Goal: Transaction & Acquisition: Subscribe to service/newsletter

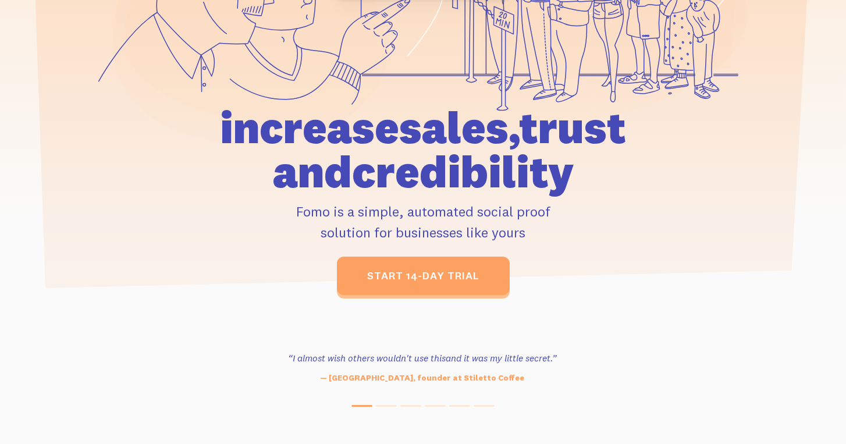
scroll to position [280, 0]
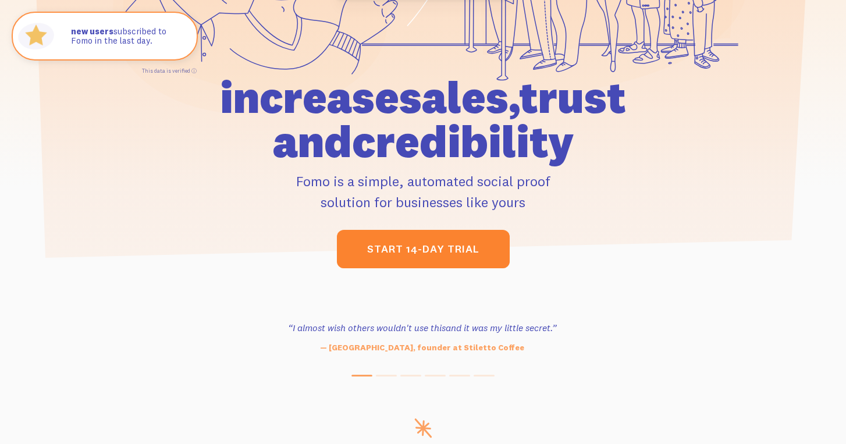
click at [456, 250] on link "start 14-day trial" at bounding box center [423, 249] width 173 height 38
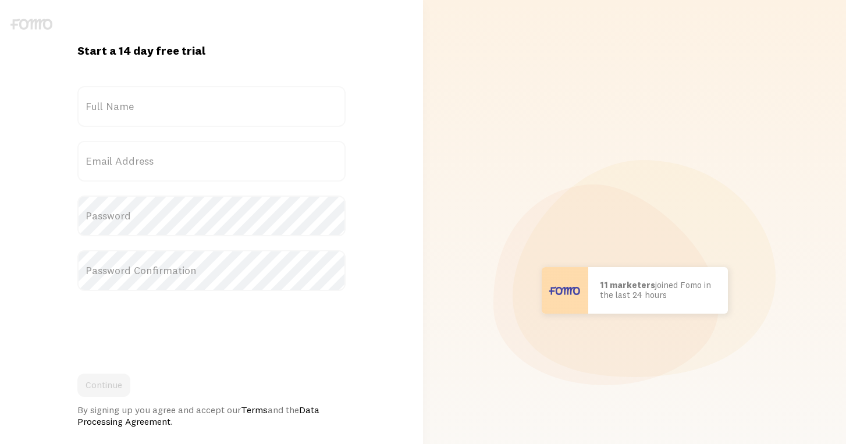
click at [210, 104] on label "Full Name" at bounding box center [211, 106] width 268 height 41
click at [210, 104] on input "Full Name" at bounding box center [211, 106] width 268 height 41
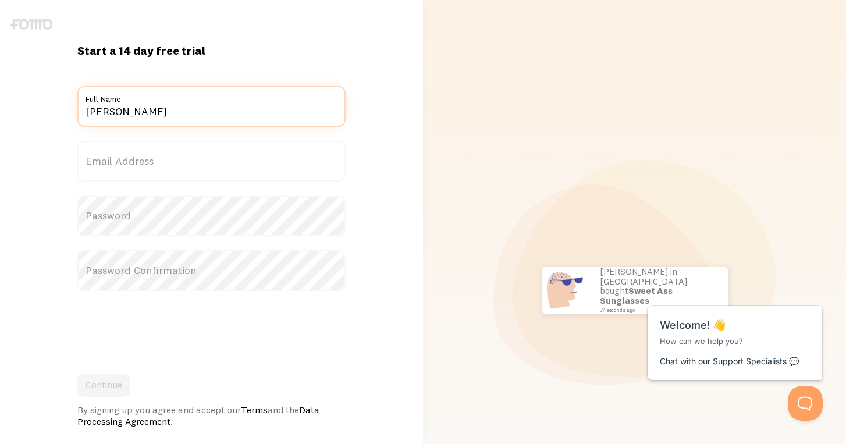
type input "Tomas Slaminsky"
click at [133, 165] on label "Email Address" at bounding box center [211, 161] width 268 height 41
click at [133, 165] on input "Email Address" at bounding box center [211, 161] width 268 height 41
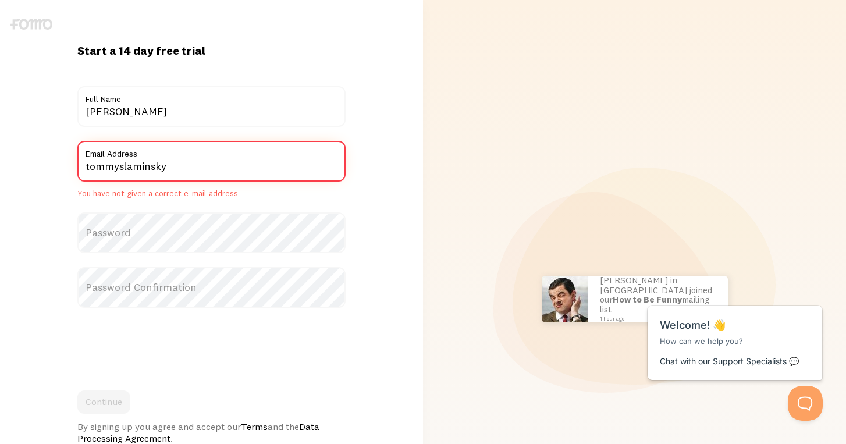
click at [195, 166] on input "tommyslaminsky" at bounding box center [211, 161] width 268 height 41
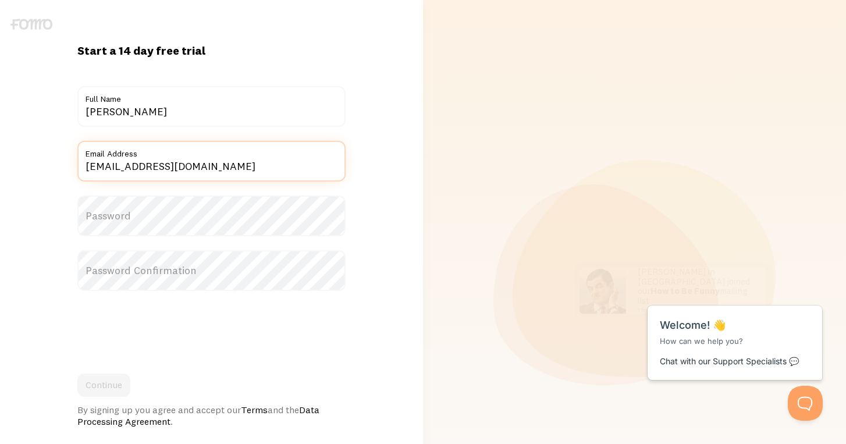
type input "tommyslaminsky@gmail.com"
click at [158, 219] on label "Password" at bounding box center [211, 215] width 268 height 41
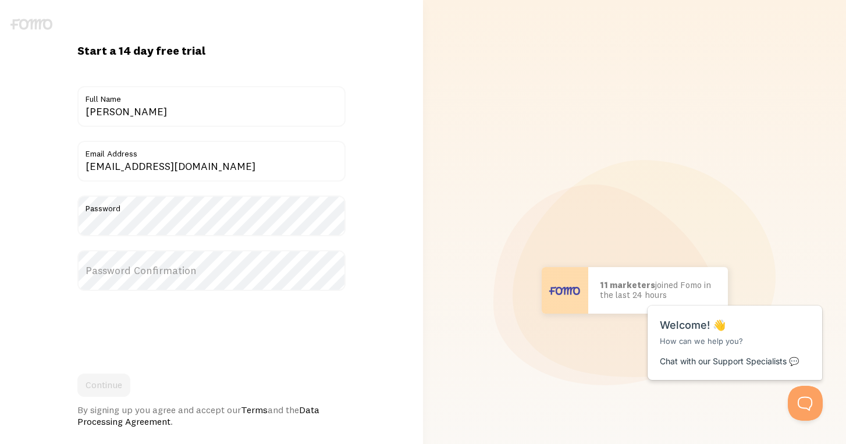
click at [120, 259] on label "Password Confirmation" at bounding box center [211, 270] width 268 height 41
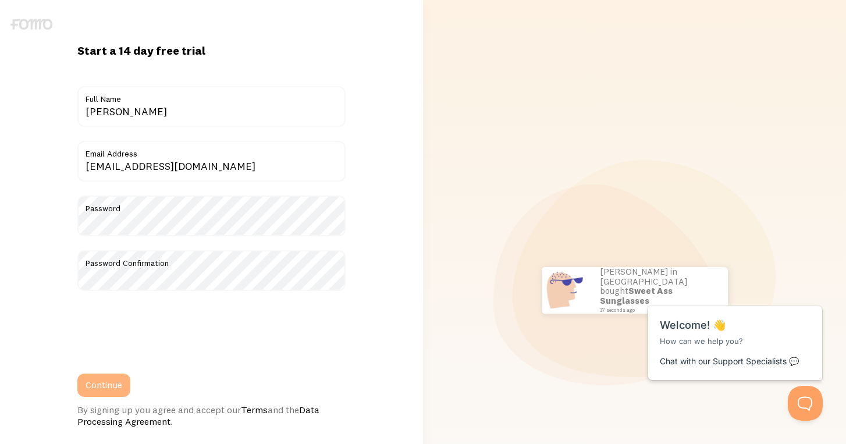
click at [98, 390] on button "Continue" at bounding box center [103, 384] width 53 height 23
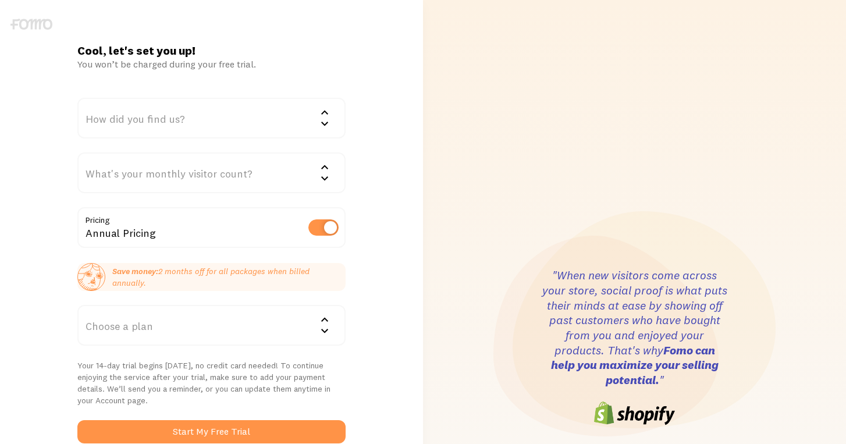
click at [205, 115] on div "How did you find us?" at bounding box center [211, 118] width 268 height 41
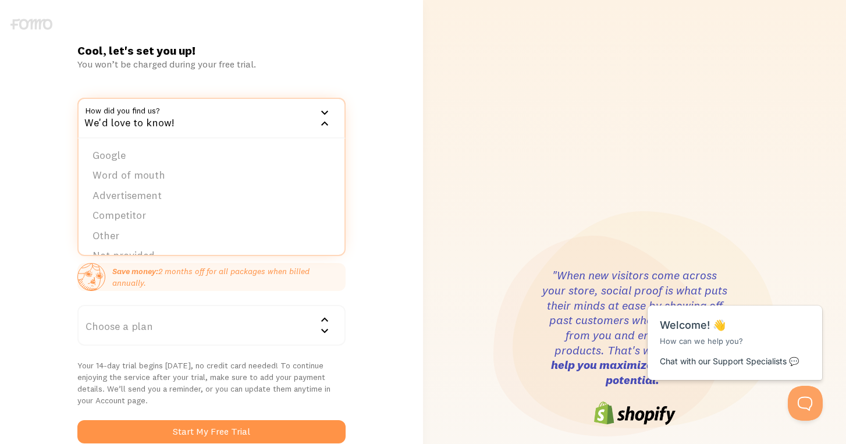
click at [369, 70] on div "Cool, let's set you up! You won’t be charged during your free trial. How did yo…" at bounding box center [211, 347] width 423 height 609
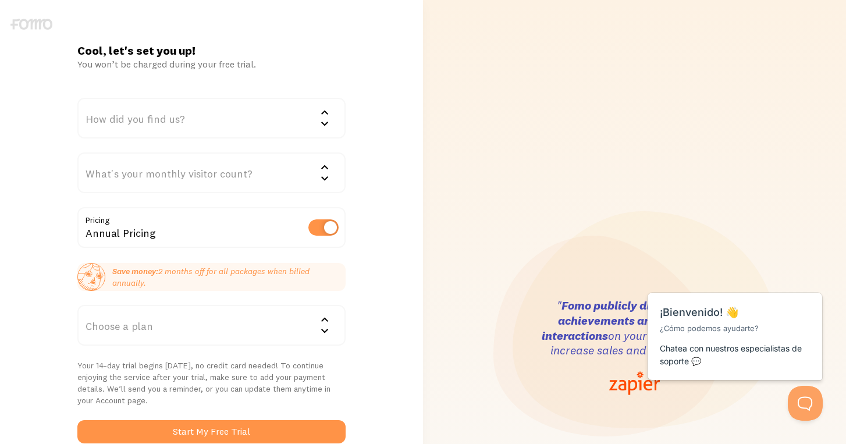
click at [266, 109] on div "How did you find us?" at bounding box center [211, 118] width 268 height 41
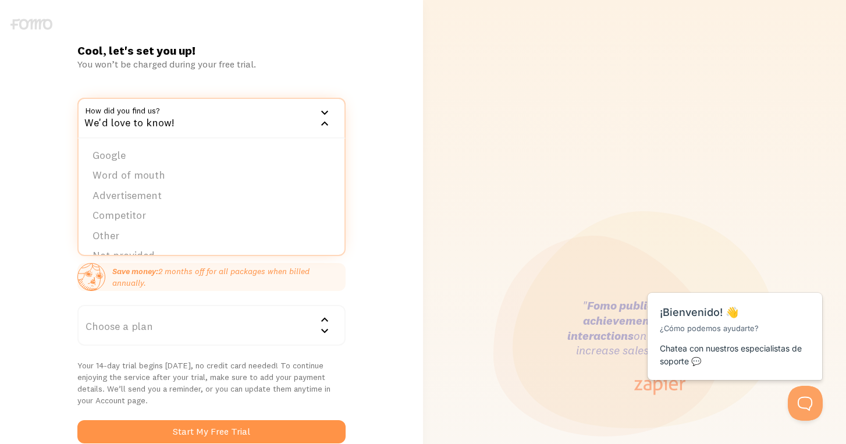
click at [407, 111] on div "Cool, let's set you up! You won’t be charged during your free trial. How did yo…" at bounding box center [211, 347] width 423 height 609
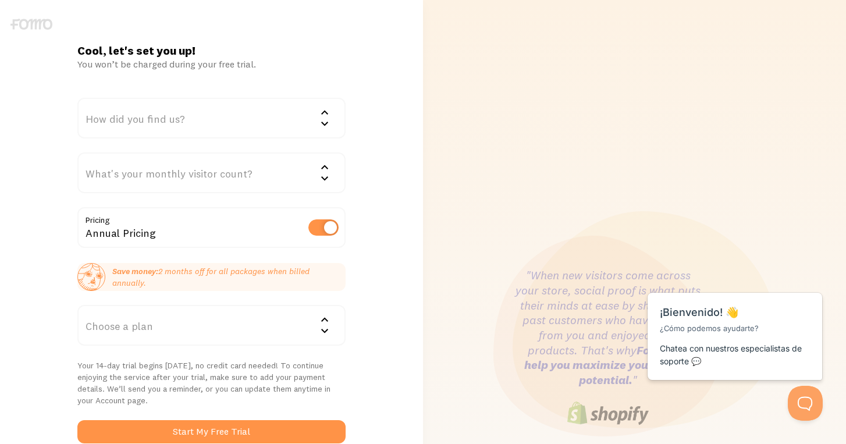
click at [227, 177] on div "What's your monthly visitor count?" at bounding box center [211, 172] width 268 height 41
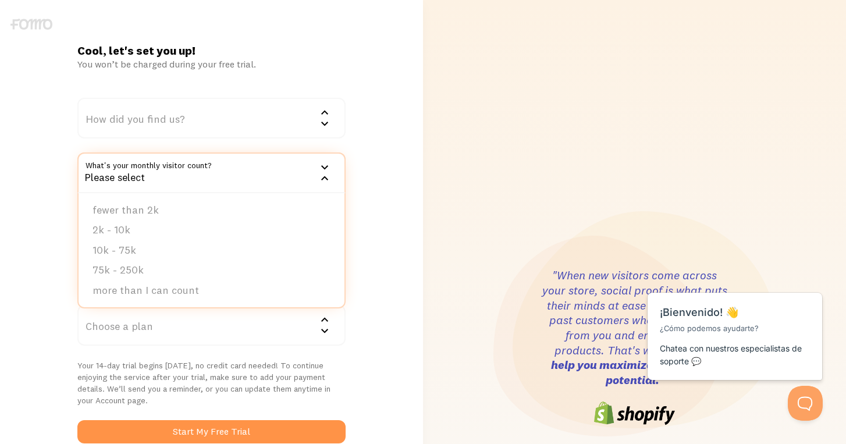
click at [375, 143] on div "Cool, let's set you up! You won’t be charged during your free trial. How did yo…" at bounding box center [211, 347] width 423 height 609
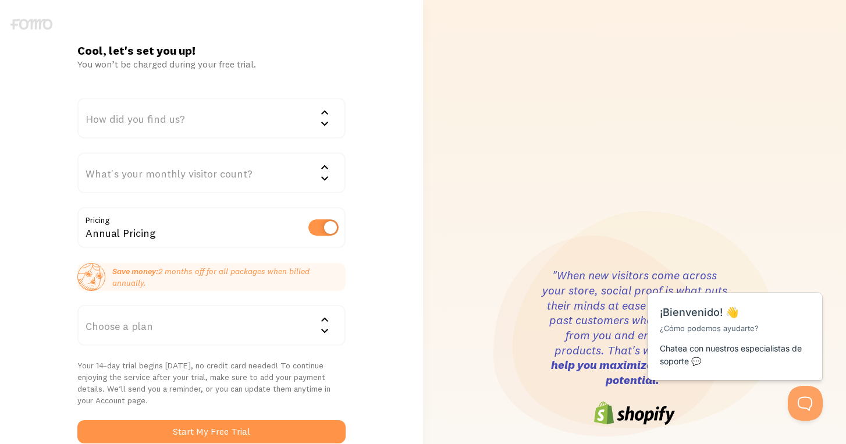
click at [279, 180] on div "What's your monthly visitor count?" at bounding box center [211, 172] width 268 height 41
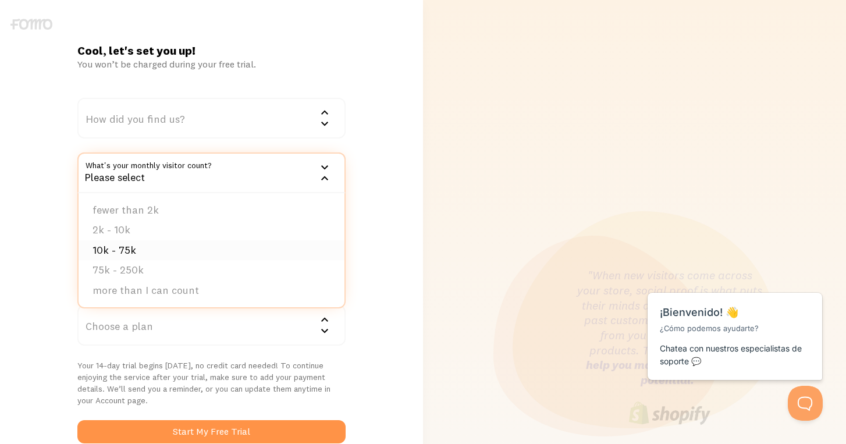
click at [229, 244] on li "10k - 75k" at bounding box center [212, 250] width 266 height 20
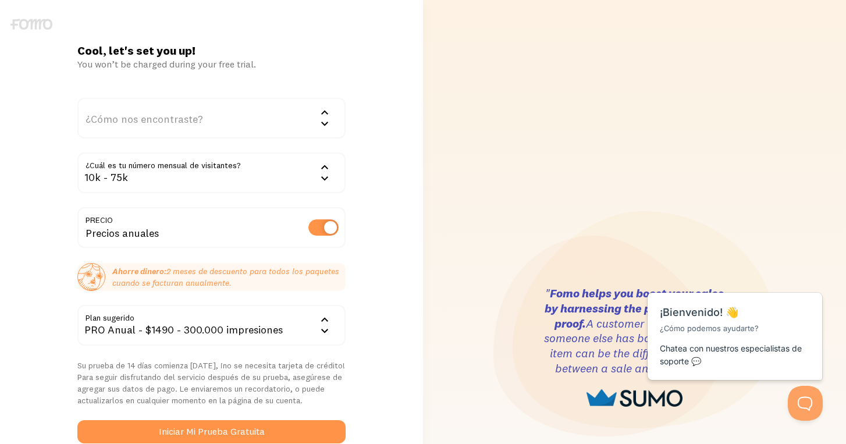
click at [316, 114] on div "¿Cómo nos encontraste?" at bounding box center [211, 118] width 268 height 41
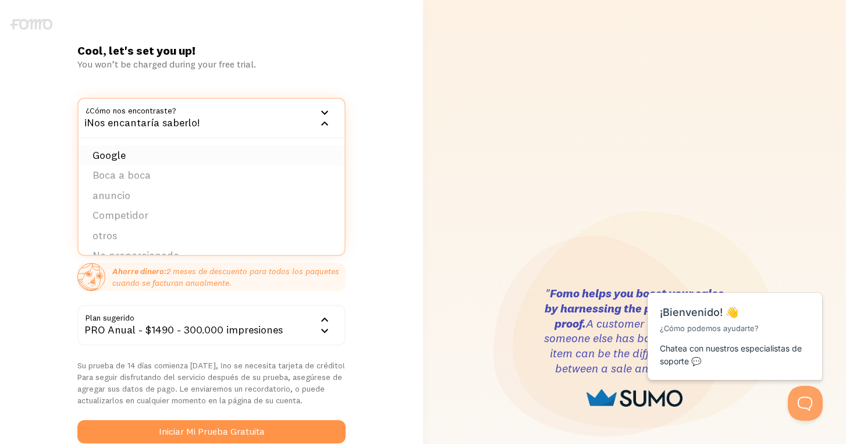
click at [265, 151] on li "Google" at bounding box center [212, 155] width 266 height 20
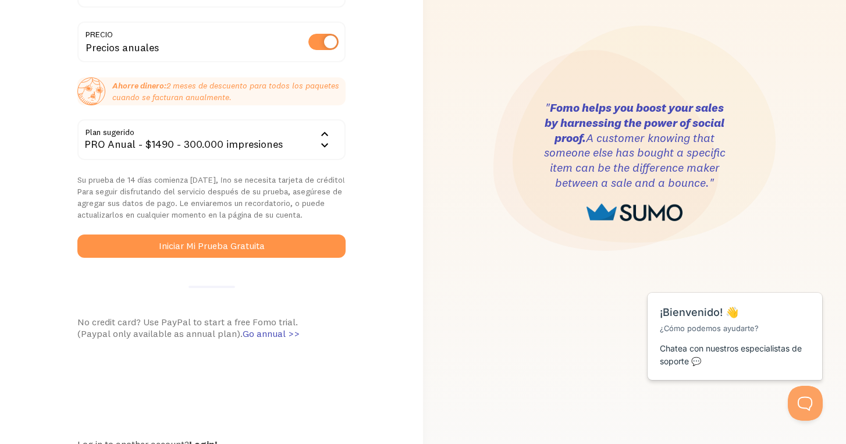
scroll to position [187, 0]
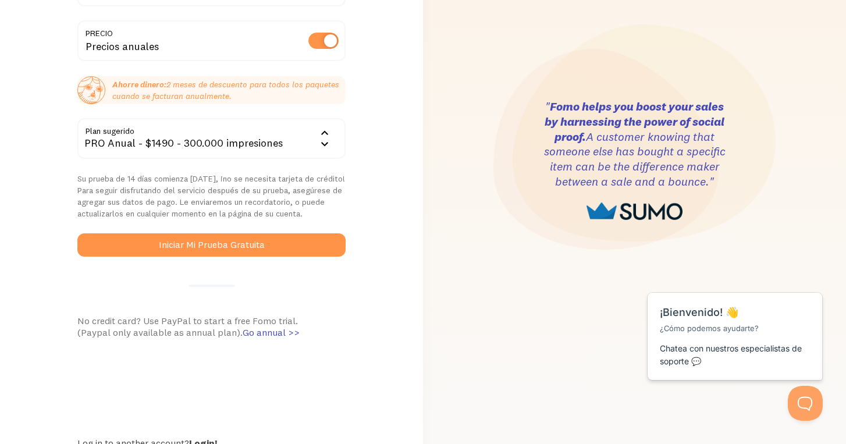
click at [324, 31] on div "Precios anuales" at bounding box center [211, 41] width 268 height 42
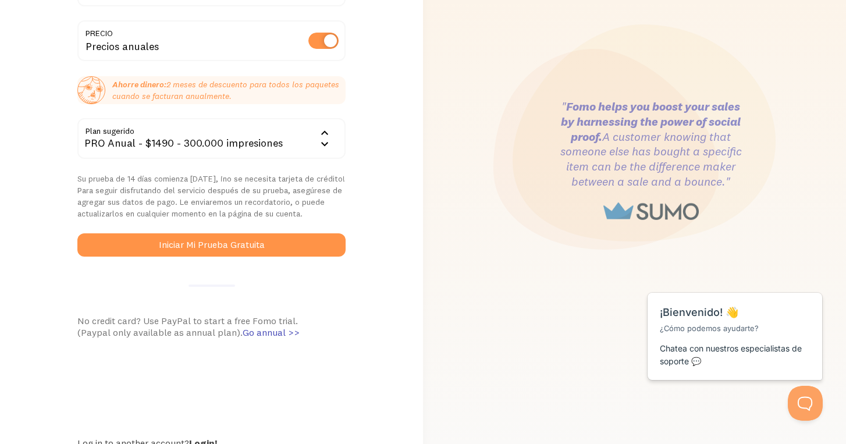
click at [322, 37] on label at bounding box center [323, 41] width 30 height 16
click at [322, 37] on input "checkbox" at bounding box center [323, 41] width 30 height 16
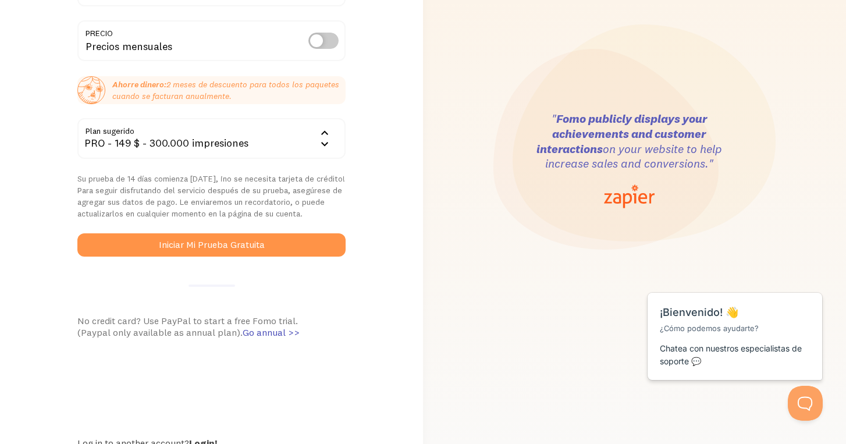
click at [322, 37] on label at bounding box center [323, 41] width 30 height 16
click at [322, 37] on input "checkbox" at bounding box center [323, 41] width 30 height 16
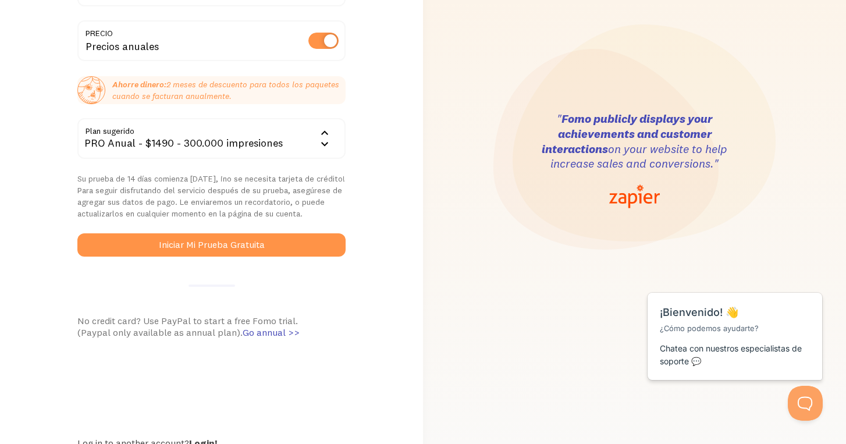
click at [327, 38] on label at bounding box center [323, 41] width 30 height 16
click at [327, 38] on input "checkbox" at bounding box center [323, 41] width 30 height 16
checkbox input "false"
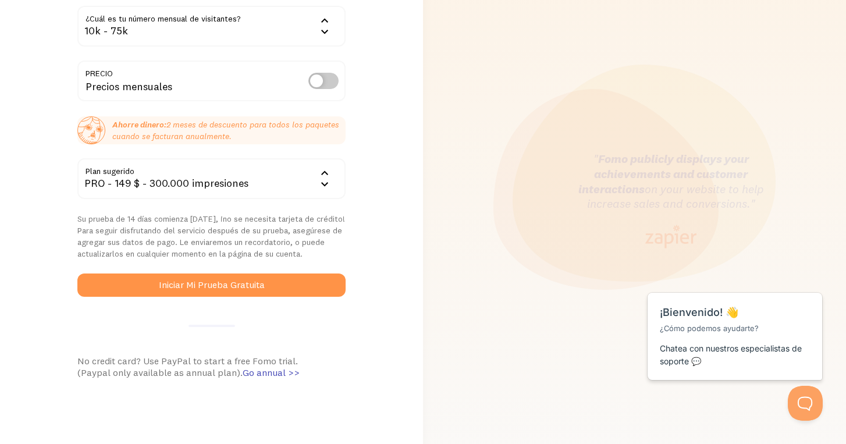
scroll to position [144, 0]
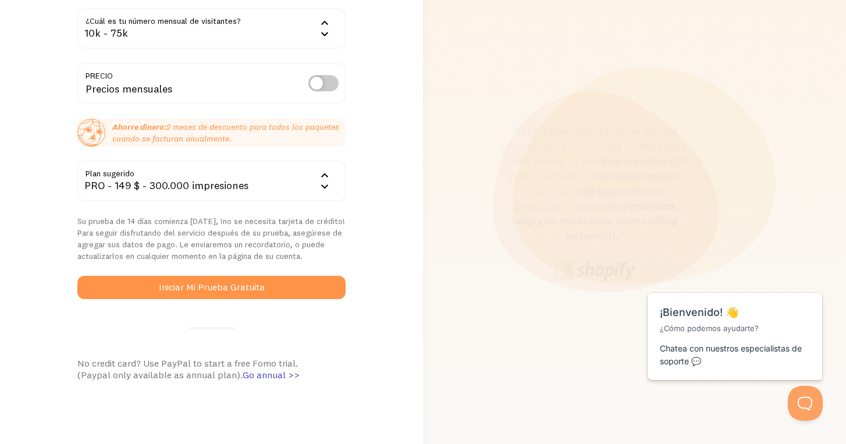
click at [318, 37] on icon at bounding box center [325, 34] width 14 height 14
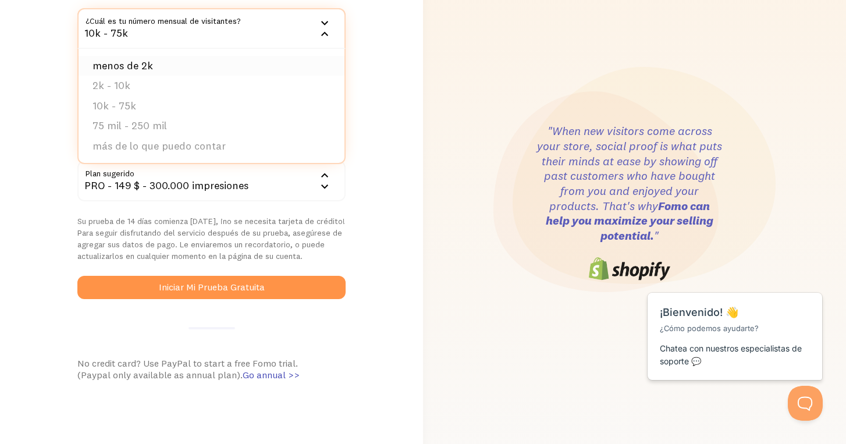
click at [276, 65] on li "menos de 2k" at bounding box center [212, 66] width 266 height 20
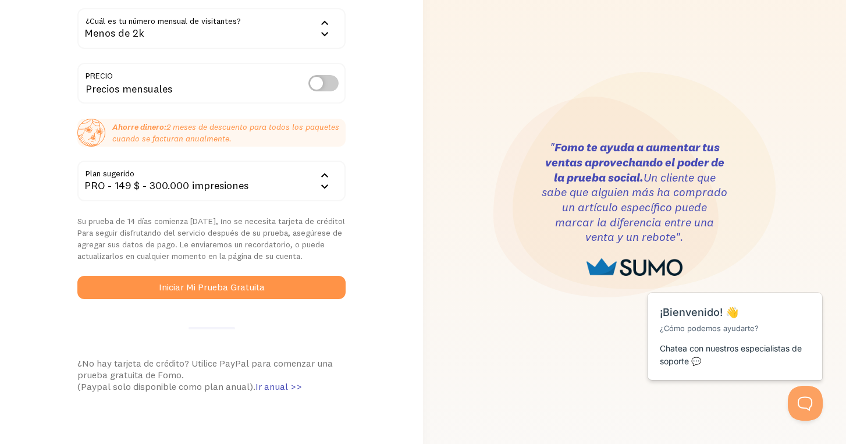
click at [304, 27] on div "Menos de 2k" at bounding box center [211, 28] width 268 height 41
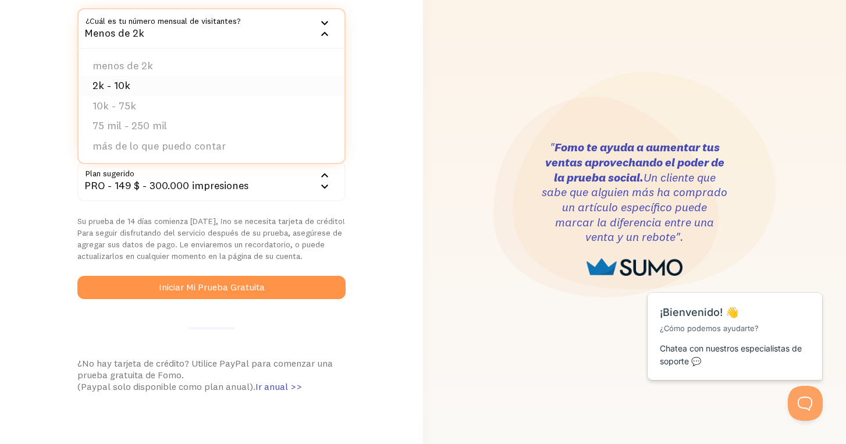
click at [271, 85] on li "2k - 10k" at bounding box center [212, 86] width 266 height 20
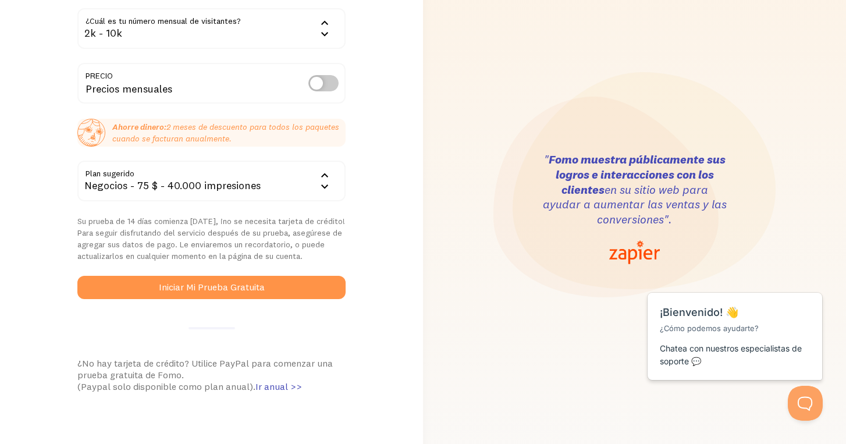
click at [280, 36] on div "2k - 10k" at bounding box center [211, 28] width 268 height 41
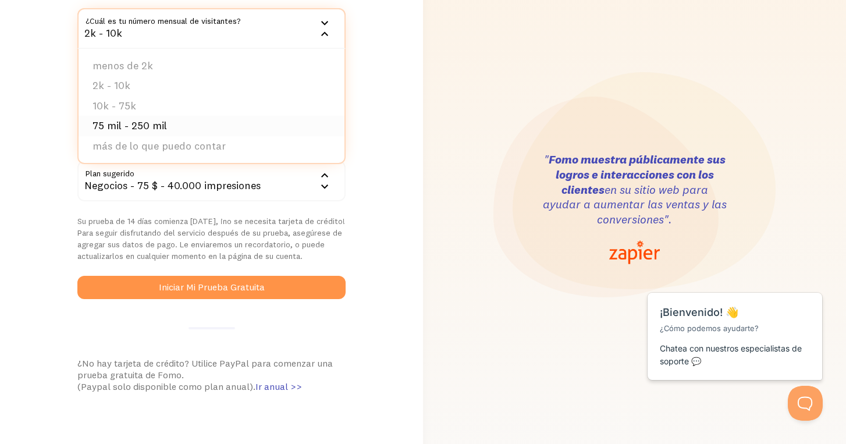
click at [244, 122] on li "75 mil - 250 mil" at bounding box center [212, 126] width 266 height 20
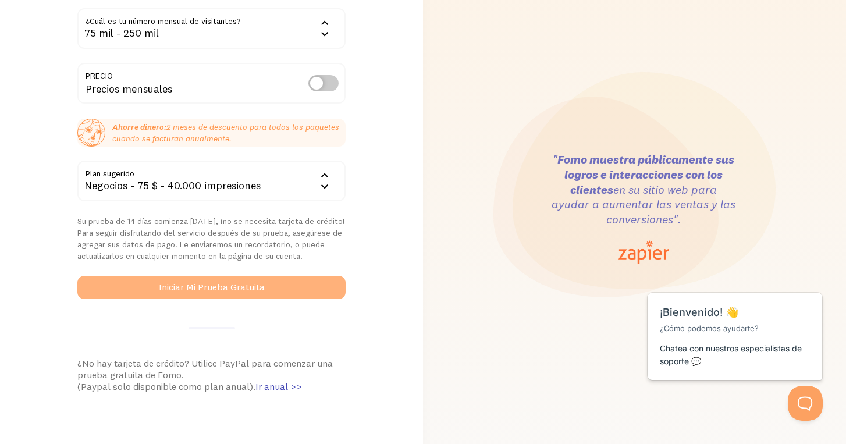
click at [204, 283] on button "Iniciar Mi Prueba Gratuita" at bounding box center [211, 287] width 268 height 23
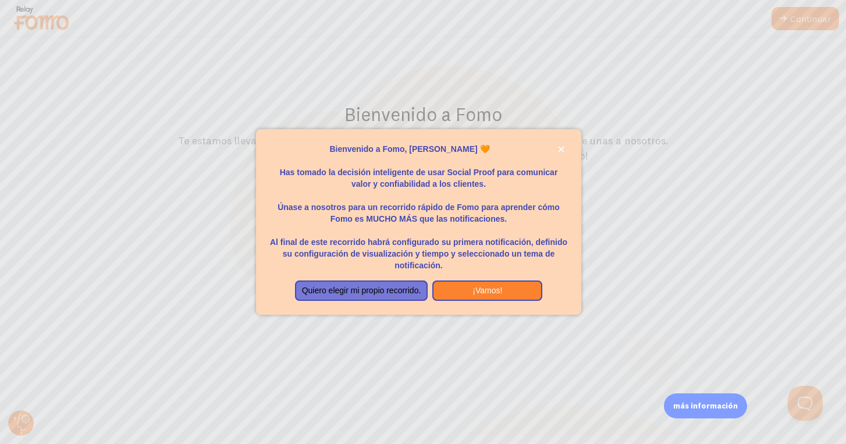
click at [810, 22] on div at bounding box center [423, 222] width 846 height 444
click at [499, 282] on button "¡Vamos!" at bounding box center [487, 290] width 110 height 21
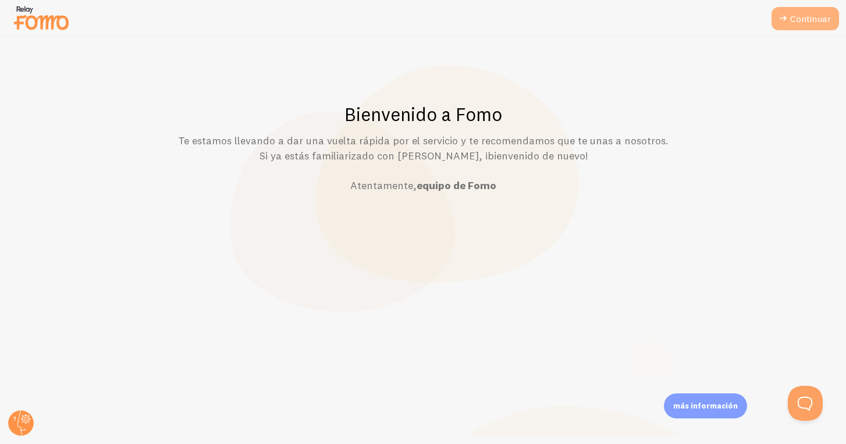
click at [796, 8] on link "Continuar" at bounding box center [804, 18] width 67 height 23
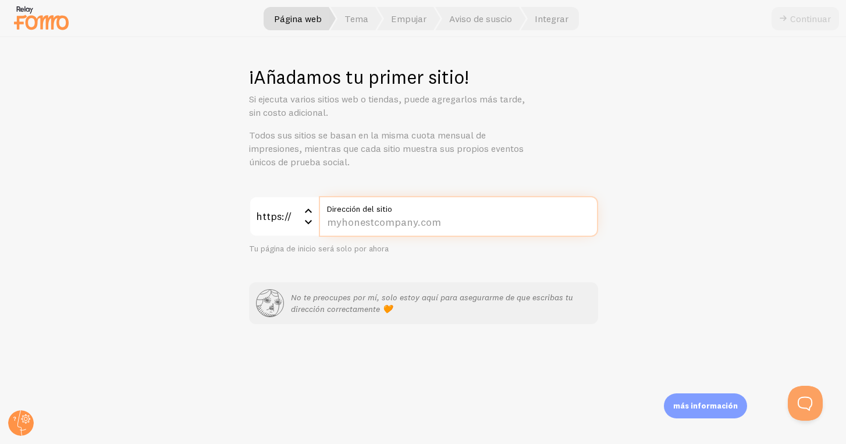
click at [421, 214] on input "Dirección del sitio" at bounding box center [458, 216] width 279 height 41
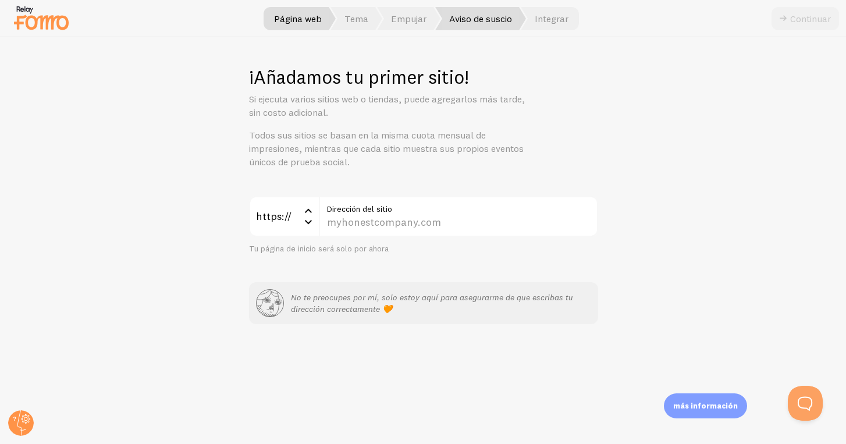
click at [503, 19] on span "Aviso de suscio" at bounding box center [480, 18] width 91 height 23
click at [560, 20] on span "Integrar" at bounding box center [550, 18] width 58 height 23
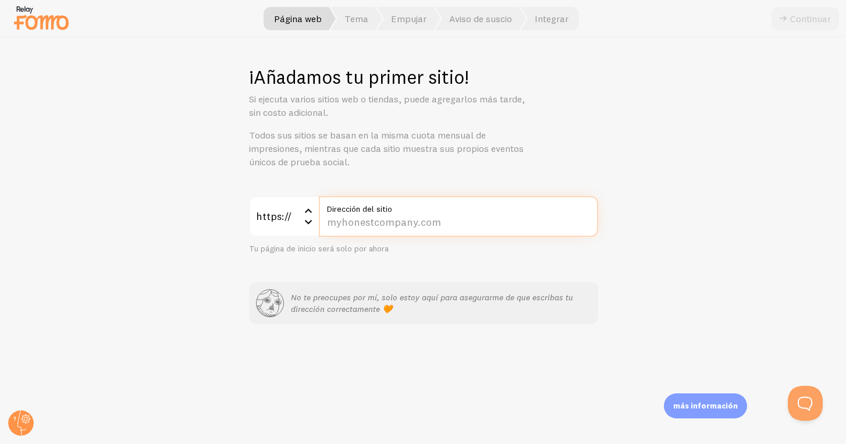
click at [353, 215] on input "Dirección del sitio" at bounding box center [458, 216] width 279 height 41
paste input "tuhogarstore.com.ar"
type input "tuhogarstore.com.ar"
click at [805, 19] on button "Continuar" at bounding box center [804, 18] width 67 height 23
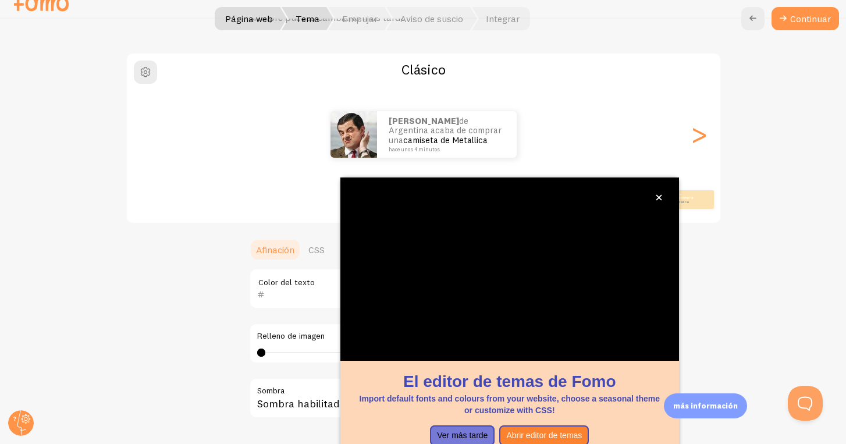
scroll to position [89, 0]
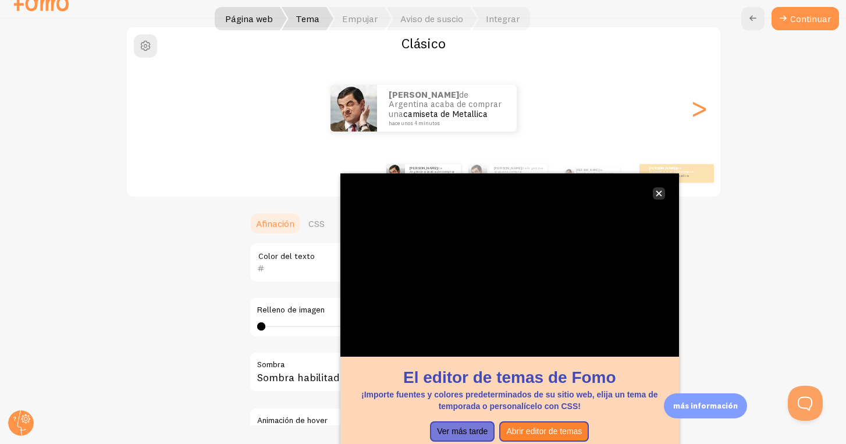
click at [660, 192] on icon "cerca," at bounding box center [659, 194] width 6 height 6
click at [660, 195] on icon "cerca," at bounding box center [659, 193] width 6 height 6
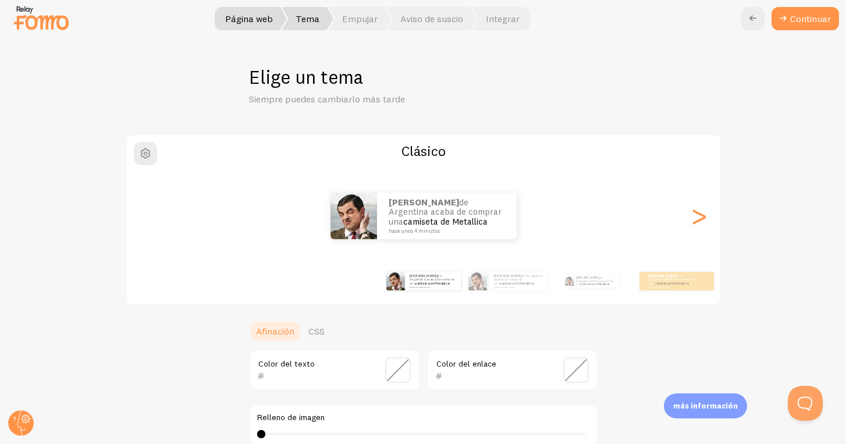
scroll to position [0, 0]
click at [698, 214] on div ">" at bounding box center [699, 216] width 14 height 84
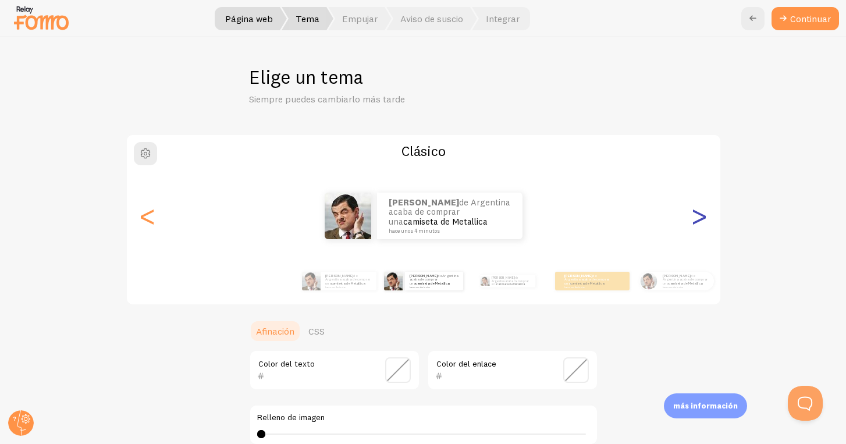
click at [698, 214] on div ">" at bounding box center [699, 216] width 14 height 84
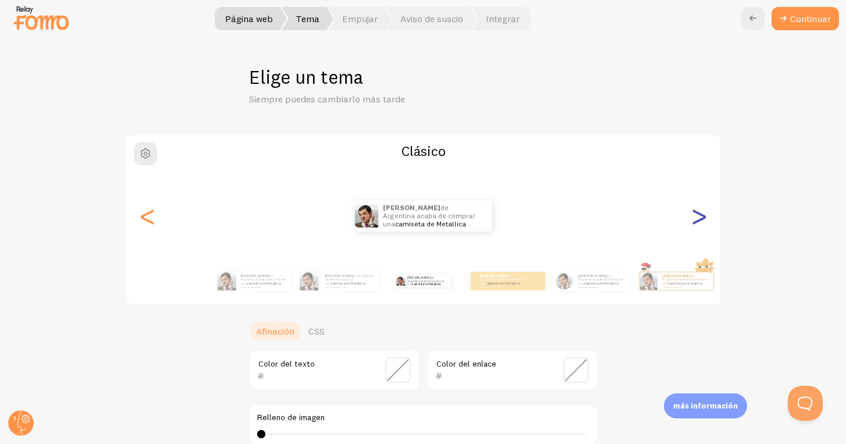
click at [698, 214] on div ">" at bounding box center [699, 216] width 14 height 84
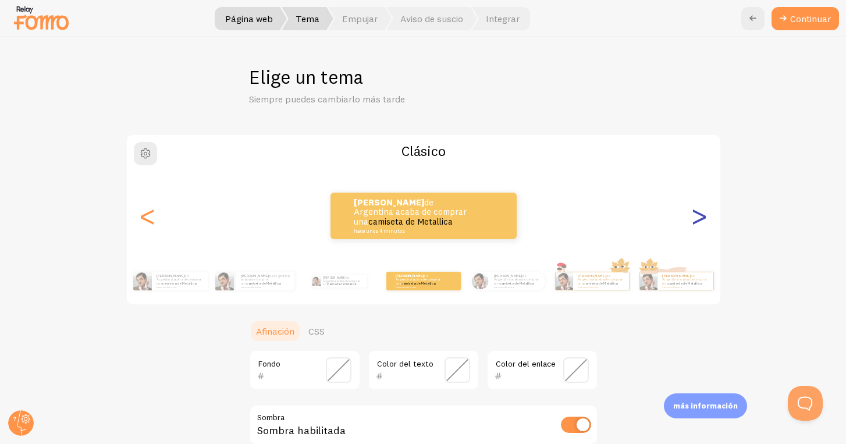
click at [698, 214] on div ">" at bounding box center [699, 216] width 14 height 84
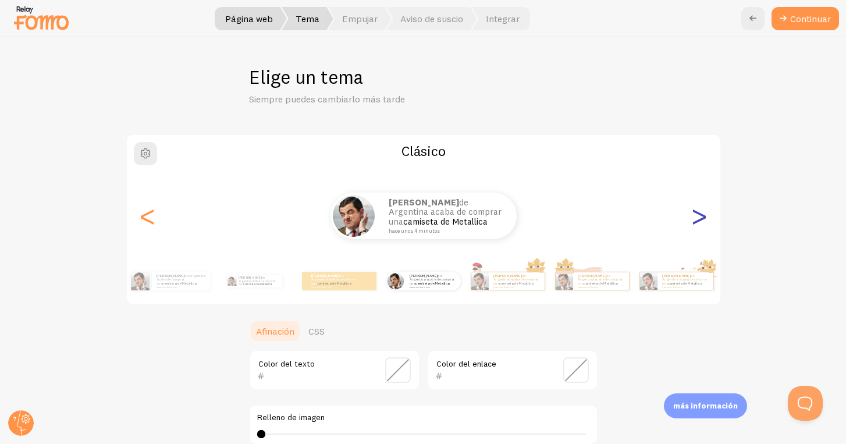
click at [698, 214] on div ">" at bounding box center [699, 216] width 14 height 84
type input "0"
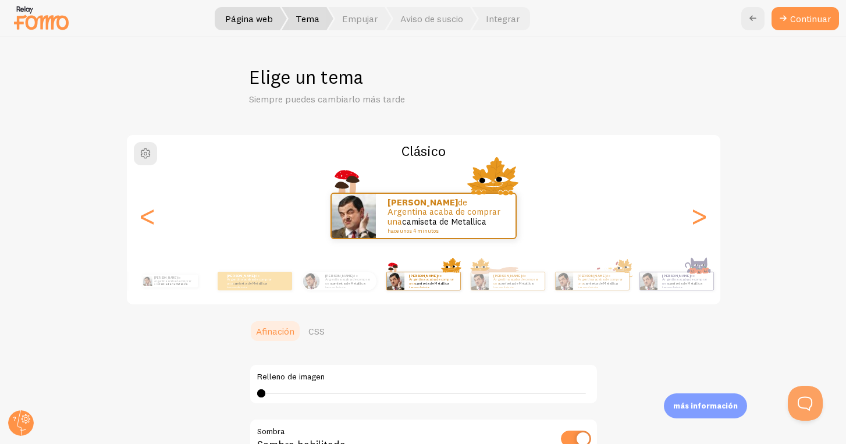
click at [161, 219] on div "Tomás de Argentina acaba de comprar una camiseta de Metallica hace unos 4 minut…" at bounding box center [423, 216] width 593 height 47
click at [143, 219] on div "<" at bounding box center [148, 216] width 14 height 84
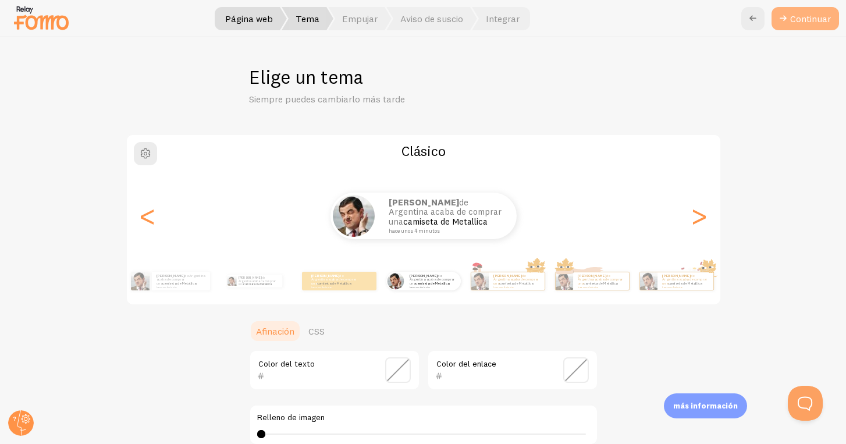
click at [815, 19] on button "Continuar" at bounding box center [804, 18] width 67 height 23
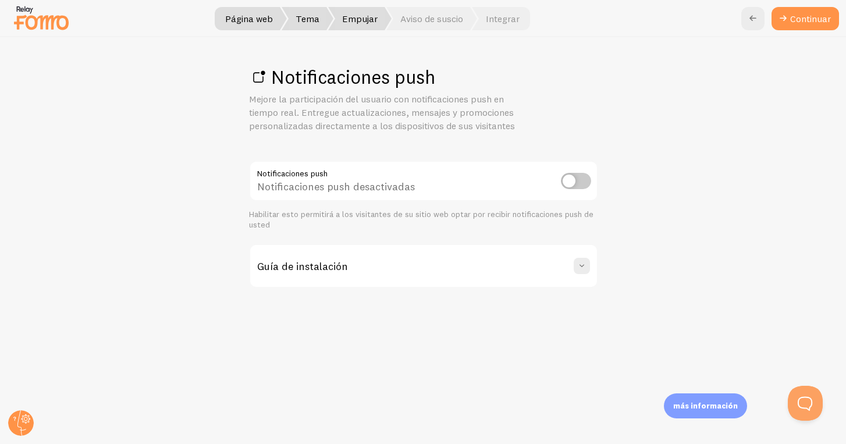
click at [579, 178] on input "checkbox" at bounding box center [576, 181] width 30 height 16
checkbox input "true"
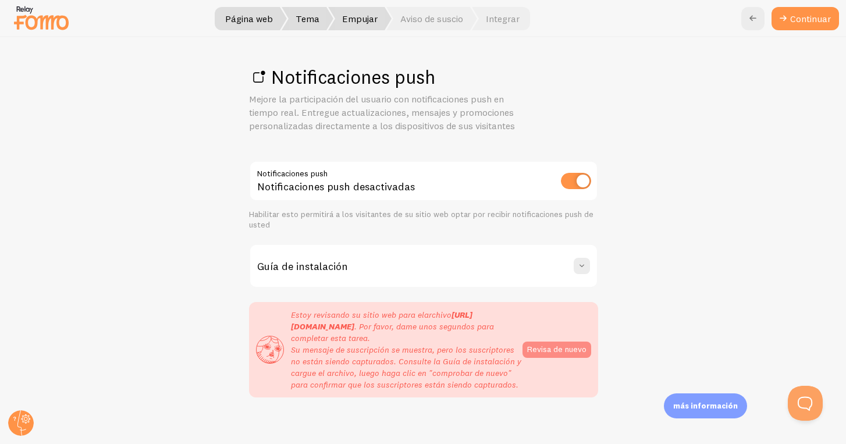
click at [573, 342] on button "Revisa de nuevo" at bounding box center [556, 349] width 69 height 16
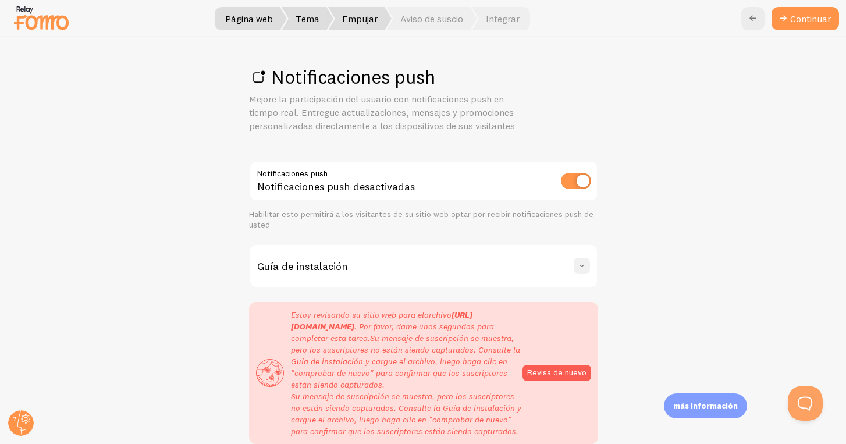
click at [577, 269] on span at bounding box center [582, 266] width 12 height 12
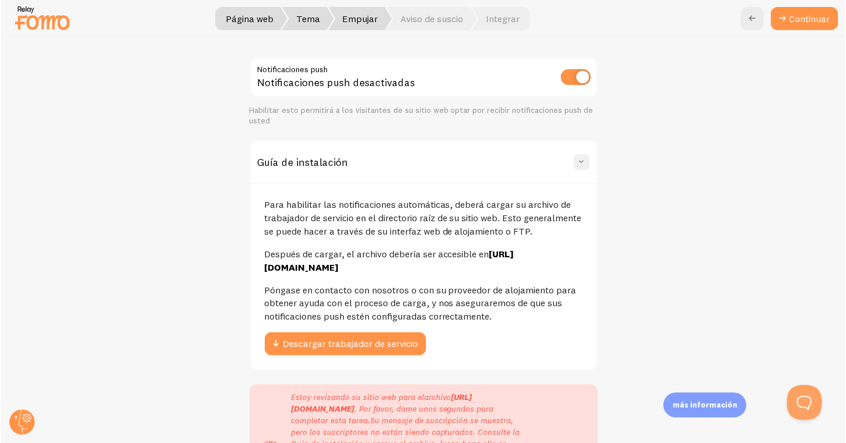
scroll to position [105, 0]
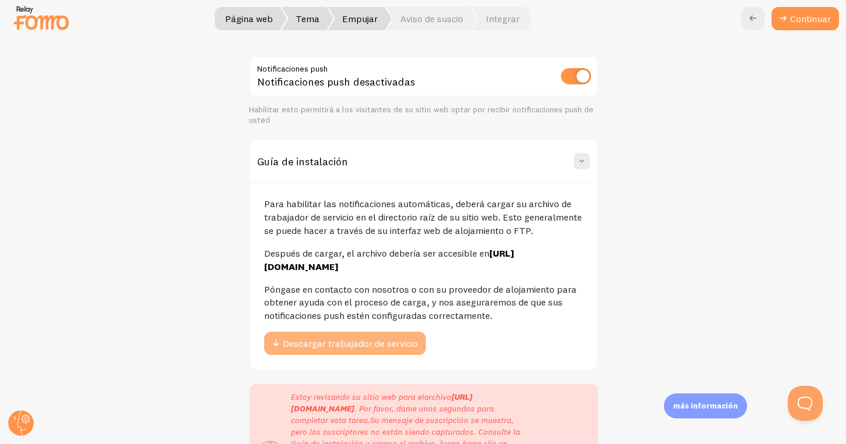
click at [381, 355] on button "Descargar trabajador de servicio" at bounding box center [345, 343] width 162 height 23
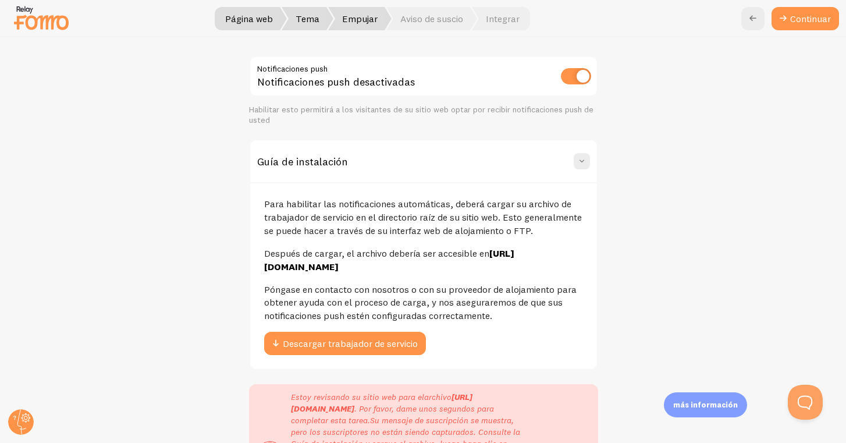
click at [50, 22] on img at bounding box center [41, 18] width 58 height 30
